Goal: Check status: Check status

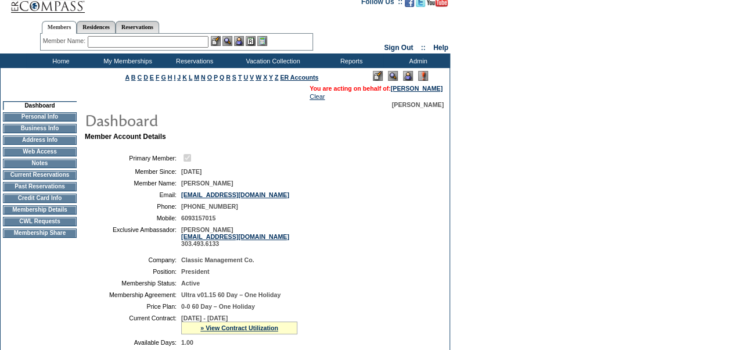
scroll to position [9, 0]
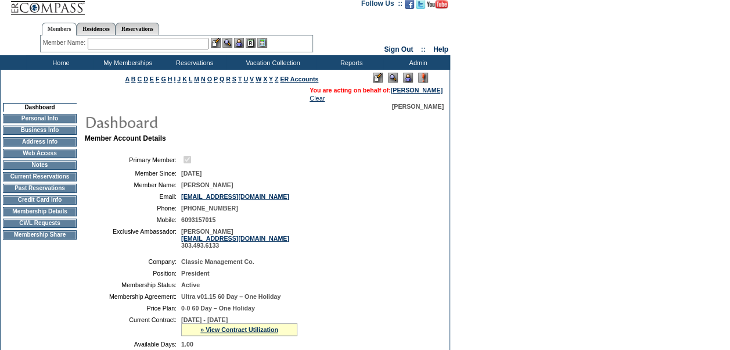
click at [46, 181] on td "Current Reservations" at bounding box center [40, 176] width 74 height 9
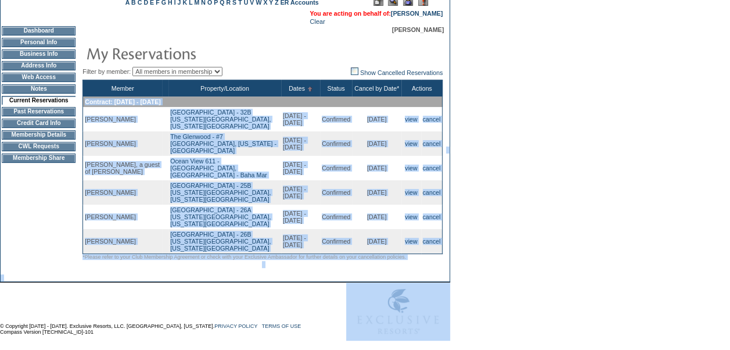
scroll to position [112, 0]
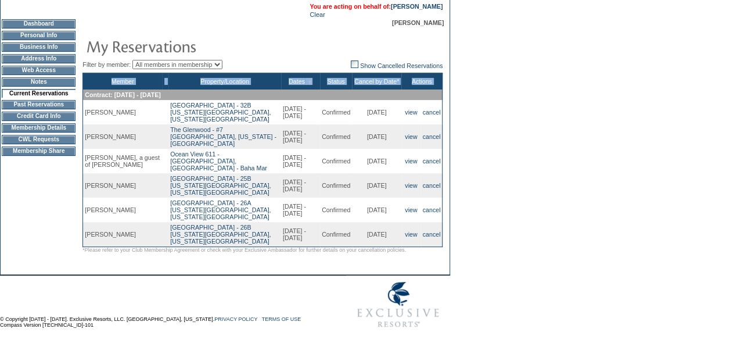
drag, startPoint x: 84, startPoint y: 189, endPoint x: 443, endPoint y: 223, distance: 360.5
click at [443, 223] on table "Filter by member: All members in membership Tom Hessert Jr. Show Cancelled Rese…" at bounding box center [262, 143] width 362 height 221
copy table "Member Property/Location Dates Status Cancel by Date* Actions"
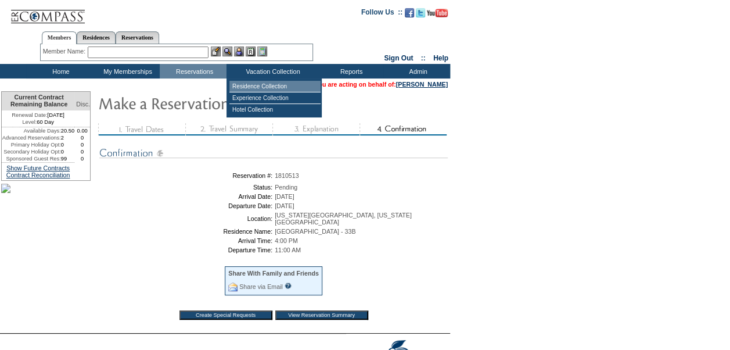
click at [264, 83] on td "Residence Collection" at bounding box center [274, 87] width 91 height 12
